Goal: Information Seeking & Learning: Learn about a topic

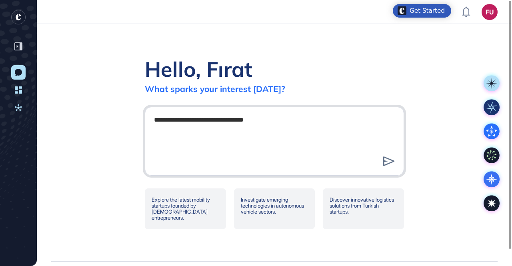
type textarea "**********"
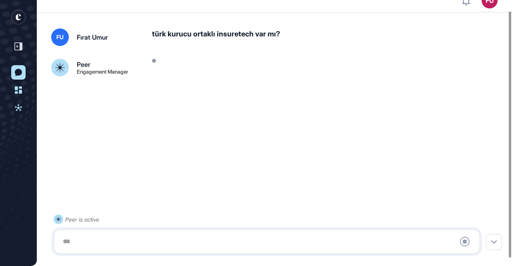
scroll to position [20, 0]
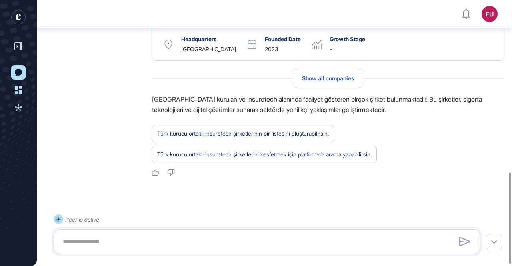
scroll to position [506, 0]
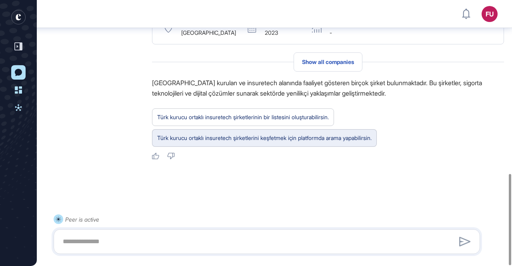
click at [251, 135] on div "Türk kurucu ortaklı insuretech şirketlerini keşfetmek için platformda arama yap…" at bounding box center [264, 138] width 214 height 10
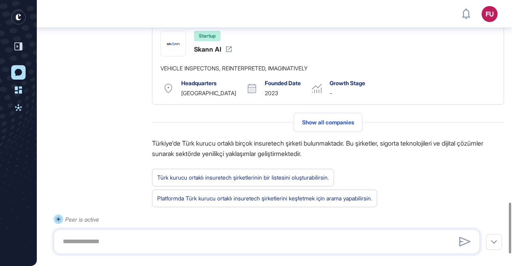
scroll to position [1066, 0]
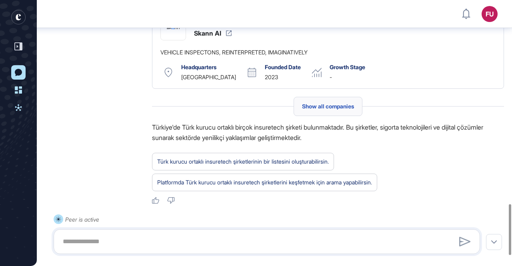
click at [319, 110] on span "Show all companies" at bounding box center [328, 106] width 52 height 6
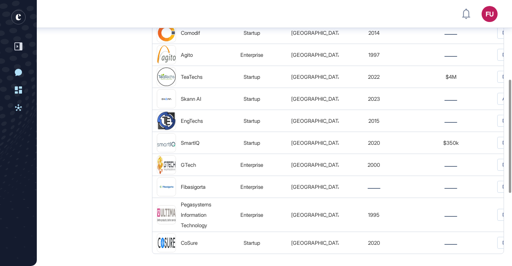
scroll to position [196, 0]
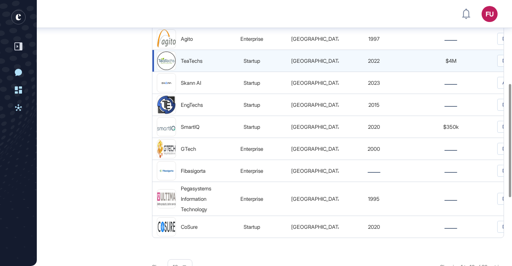
click at [201, 62] on div "TeaTechs" at bounding box center [192, 61] width 22 height 10
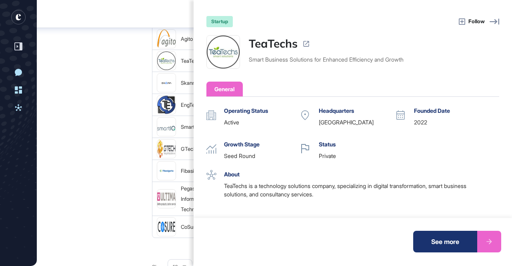
click at [441, 242] on div "See more" at bounding box center [445, 242] width 64 height 22
click at [92, 89] on div "startup Follow TeaTechs Smart Business Solutions for Enhanced Efficiency and Gr…" at bounding box center [256, 133] width 512 height 266
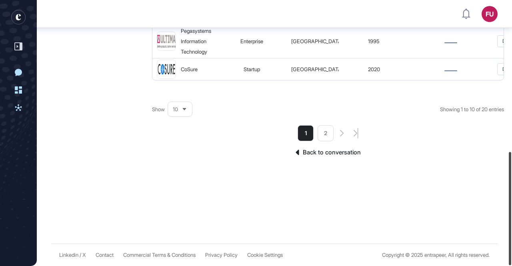
scroll to position [0, 0]
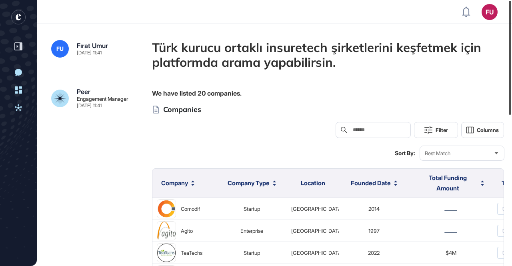
drag, startPoint x: 510, startPoint y: 104, endPoint x: 511, endPoint y: -35, distance: 139.1
click at [511, 0] on html "FU Dashboard Profile My Content Request More Data New Conversation Dashboard Ac…" at bounding box center [256, 133] width 512 height 266
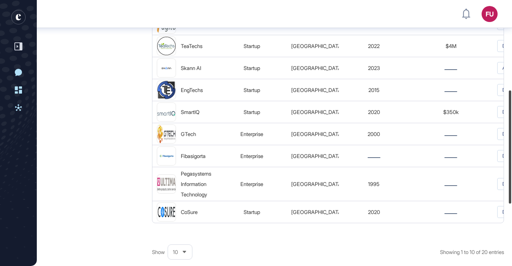
scroll to position [213, 0]
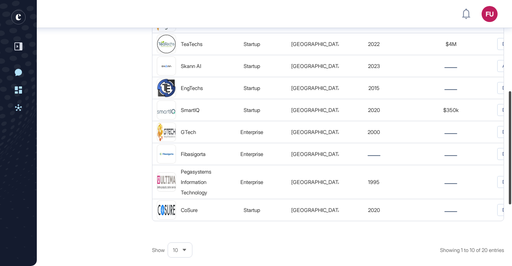
drag, startPoint x: 511, startPoint y: 51, endPoint x: 506, endPoint y: 141, distance: 90.5
click at [509, 141] on div at bounding box center [510, 147] width 2 height 113
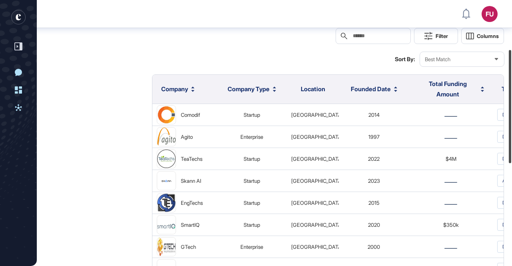
scroll to position [0, 0]
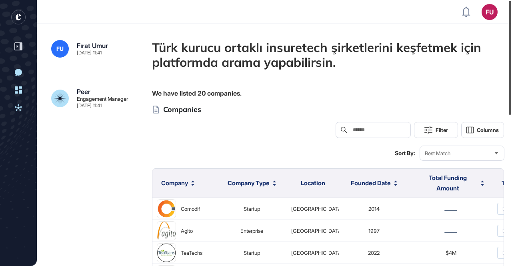
drag, startPoint x: 511, startPoint y: 150, endPoint x: 511, endPoint y: 8, distance: 141.9
click at [511, 8] on div at bounding box center [510, 58] width 2 height 114
click at [20, 18] on rect "entrapeer-logo" at bounding box center [18, 17] width 14 height 14
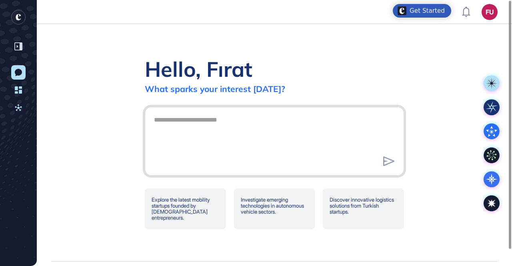
click at [176, 138] on textarea at bounding box center [274, 140] width 250 height 56
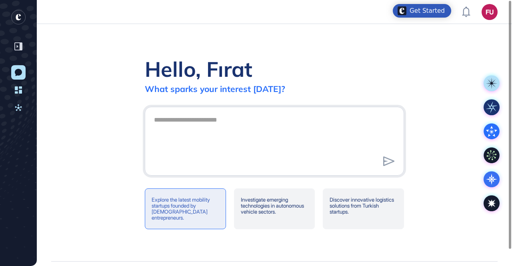
click at [186, 203] on div "Explore the latest mobility startups founded by [DEMOGRAPHIC_DATA] entrepreneur…" at bounding box center [185, 208] width 81 height 41
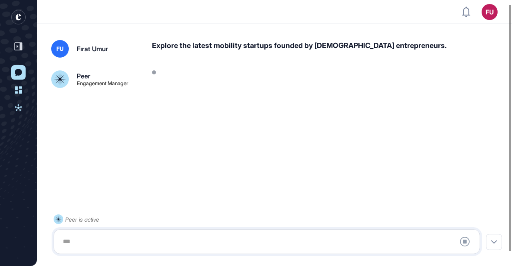
scroll to position [20, 0]
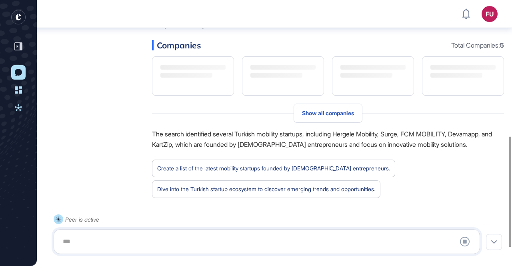
scroll to position [327, 0]
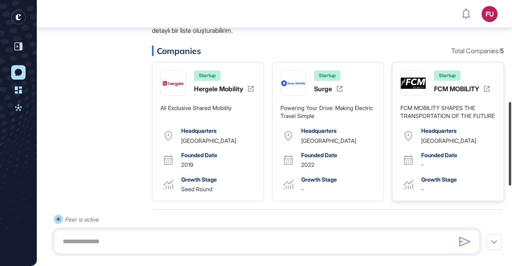
scroll to position [323, 0]
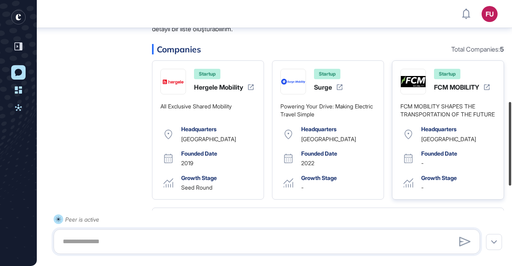
drag, startPoint x: 509, startPoint y: 174, endPoint x: 492, endPoint y: 158, distance: 22.9
click at [492, 158] on div "FU Dashboard Profile My Content Request More Data New Conversation Dashboard Ac…" at bounding box center [256, 133] width 512 height 266
click at [341, 88] on icon at bounding box center [340, 87] width 6 height 6
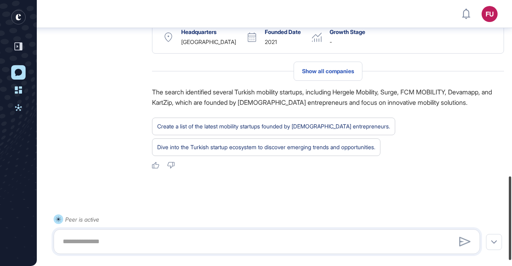
scroll to position [569, 0]
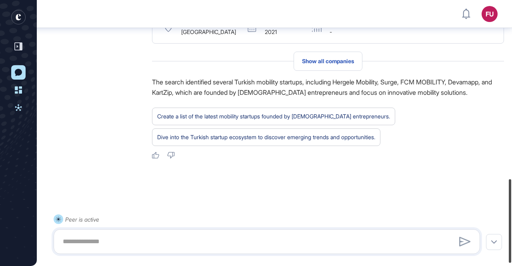
drag, startPoint x: 509, startPoint y: 123, endPoint x: 506, endPoint y: 200, distance: 77.2
click at [509, 200] on div at bounding box center [510, 221] width 2 height 84
click at [326, 64] on div "Show all companies" at bounding box center [327, 61] width 69 height 19
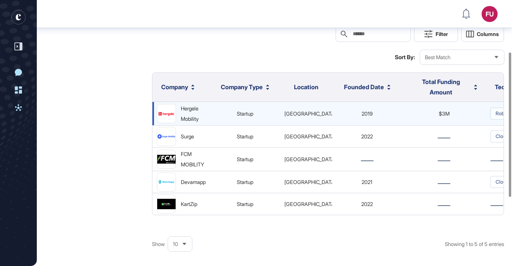
scroll to position [84, 0]
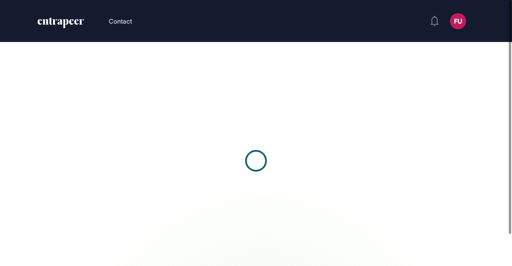
scroll to position [0, 0]
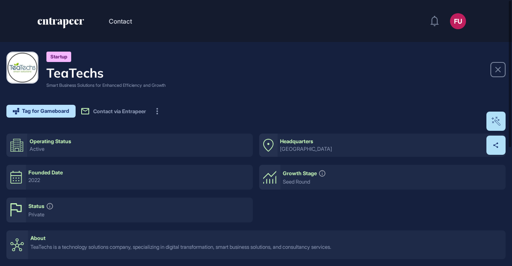
click at [267, 100] on div "Startup TeaTechs Smart Business Solutions for Enhanced Efficiency and Growth Ta…" at bounding box center [255, 85] width 499 height 66
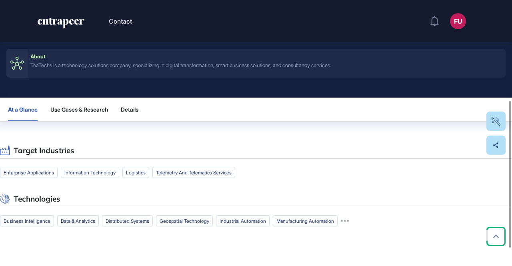
scroll to position [166, 0]
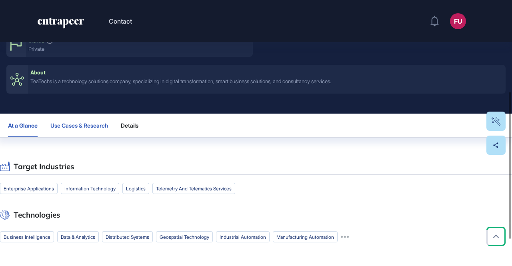
click at [73, 126] on span "Use Cases & Research" at bounding box center [79, 125] width 58 height 6
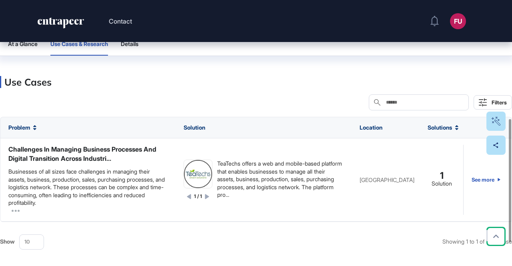
scroll to position [262, 0]
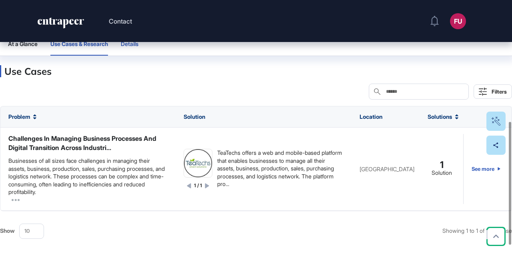
click at [134, 47] on button "Details" at bounding box center [133, 44] width 24 height 24
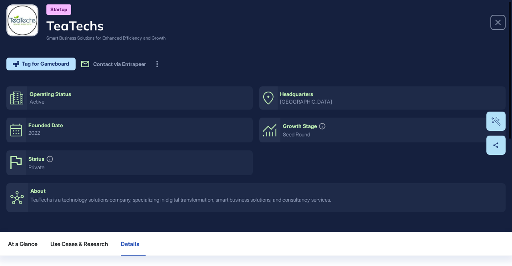
scroll to position [0, 0]
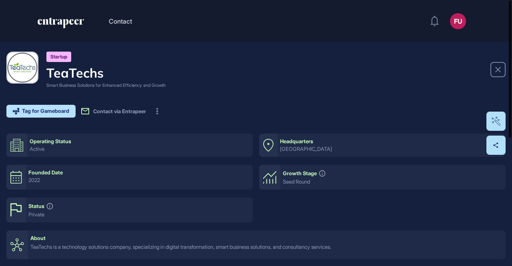
drag, startPoint x: 507, startPoint y: 152, endPoint x: 511, endPoint y: -4, distance: 156.4
click at [511, 0] on html "Contact FU Dashboard Profile My Content Request More Data Startup TeaTechs Smar…" at bounding box center [256, 133] width 512 height 266
